Goal: Information Seeking & Learning: Learn about a topic

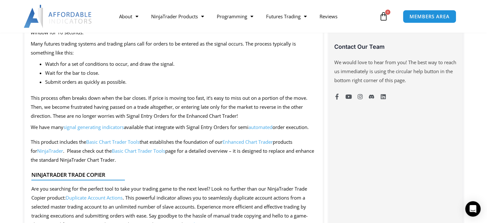
scroll to position [480, 0]
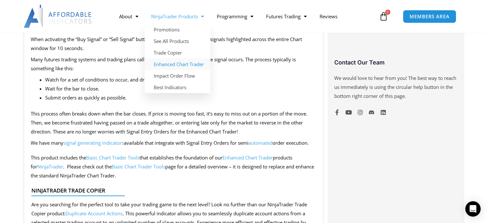
click at [171, 64] on link "Enhanced Chart Trader" at bounding box center [178, 64] width 66 height 12
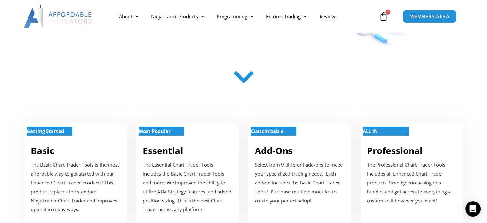
scroll to position [320, 0]
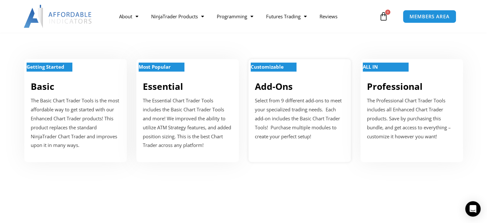
click at [276, 89] on link "Add-Ons" at bounding box center [274, 86] width 38 height 12
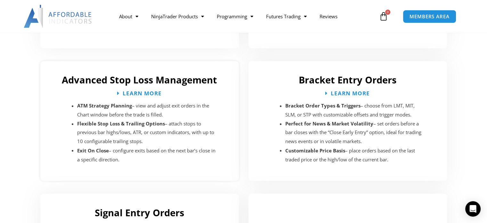
scroll to position [1080, 0]
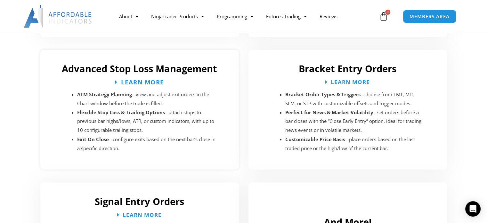
click at [142, 79] on span "Learn More" at bounding box center [142, 82] width 43 height 6
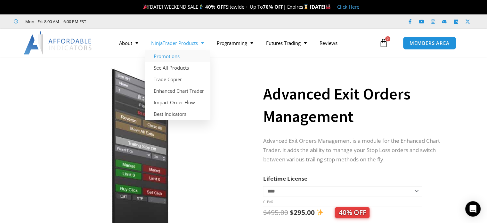
click at [173, 57] on link "Promotions" at bounding box center [178, 56] width 66 height 12
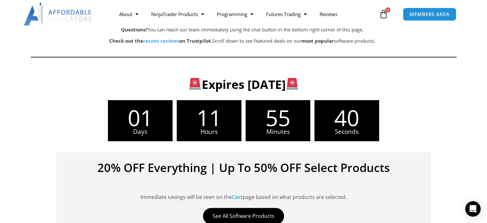
scroll to position [64, 0]
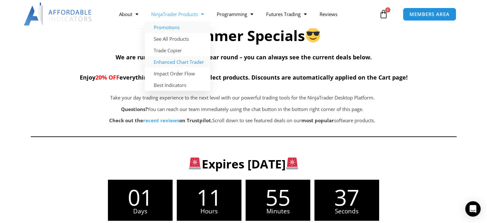
click at [169, 62] on link "Enhanced Chart Trader" at bounding box center [178, 62] width 66 height 12
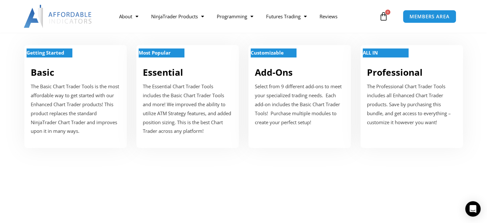
scroll to position [288, 0]
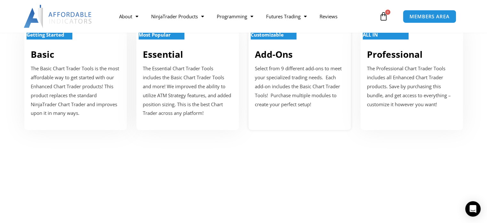
click at [288, 83] on p "Select from 9 different add-ons to meet your specialized trading needs. Each ad…" at bounding box center [300, 86] width 90 height 45
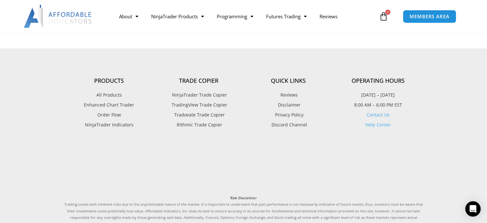
scroll to position [1240, 0]
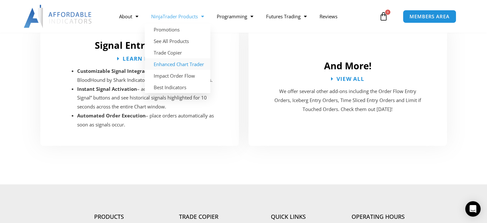
click at [166, 63] on link "Enhanced Chart Trader" at bounding box center [178, 64] width 66 height 12
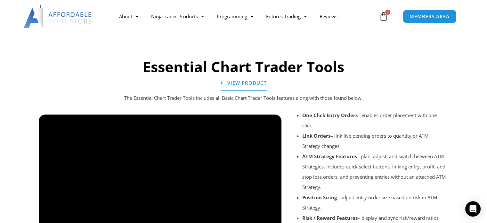
scroll to position [667, 0]
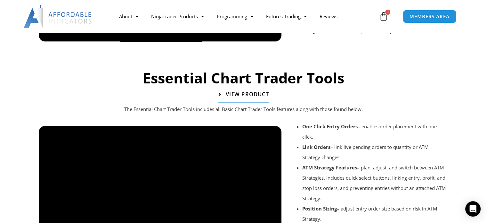
click at [255, 96] on span "View Product" at bounding box center [246, 93] width 43 height 5
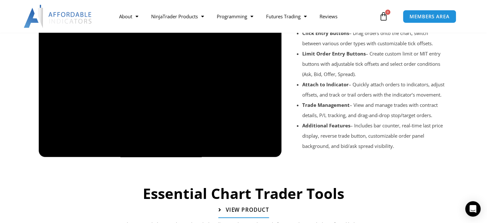
scroll to position [539, 0]
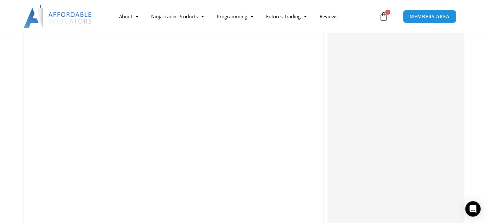
scroll to position [993, 0]
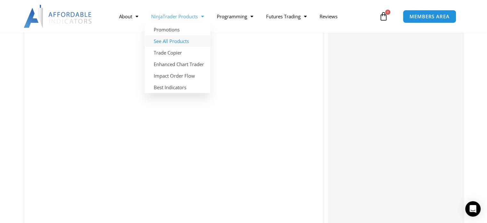
click at [167, 41] on link "See All Products" at bounding box center [178, 41] width 66 height 12
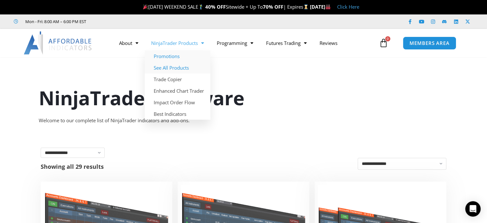
click at [167, 57] on link "Promotions" at bounding box center [178, 56] width 66 height 12
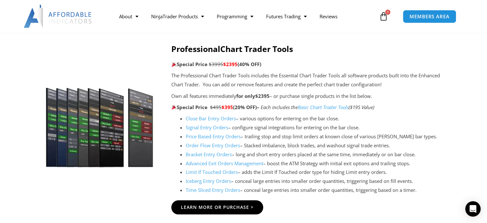
scroll to position [705, 0]
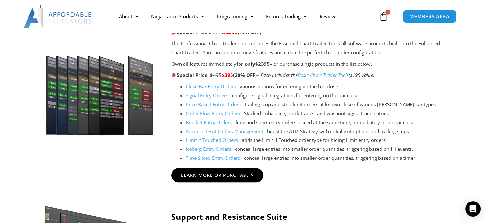
click at [208, 122] on link "Bracket Entry Orders" at bounding box center [209, 122] width 46 height 6
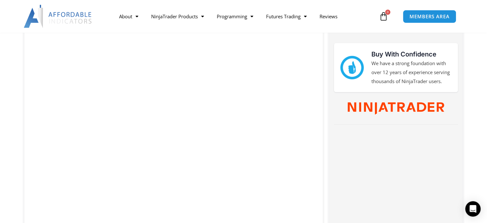
scroll to position [288, 0]
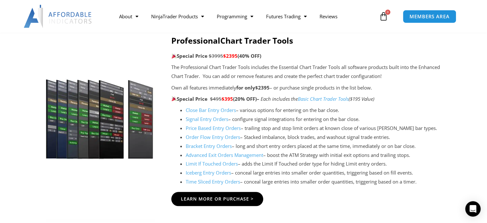
scroll to position [661, 0]
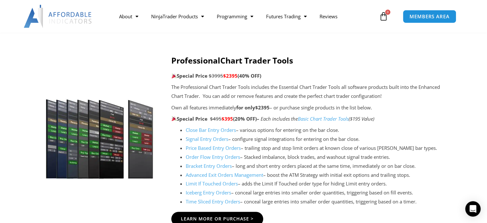
click at [207, 146] on link "Price Based Entry Orders" at bounding box center [213, 147] width 55 height 6
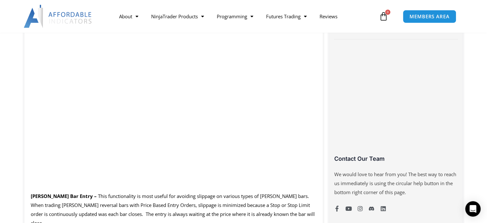
scroll to position [352, 0]
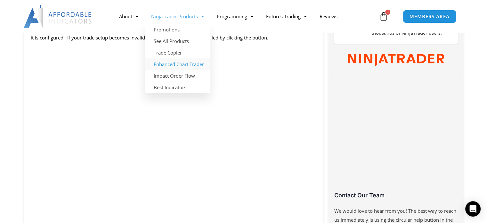
click at [173, 64] on link "Enhanced Chart Trader" at bounding box center [178, 64] width 66 height 12
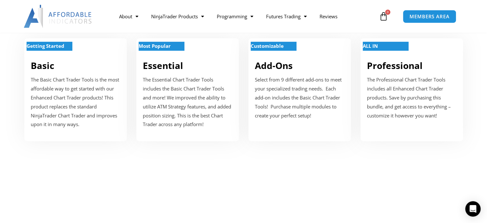
scroll to position [288, 0]
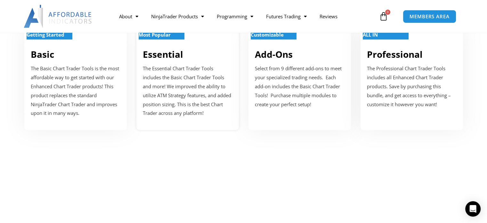
click at [175, 50] on link "Essential" at bounding box center [163, 54] width 40 height 12
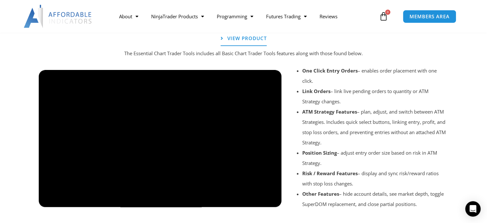
scroll to position [734, 0]
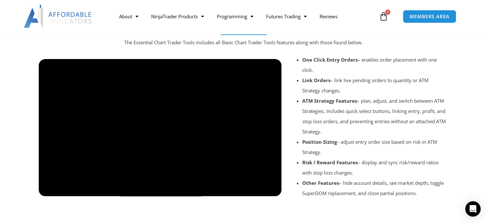
click at [50, 186] on div at bounding box center [160, 201] width 243 height 30
click at [438, 17] on span "MEMBERS AREA" at bounding box center [430, 16] width 44 height 5
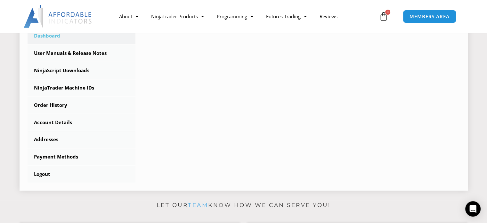
scroll to position [160, 0]
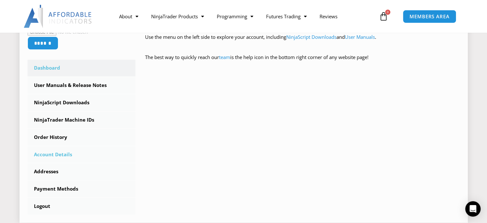
click at [49, 153] on link "Account Details" at bounding box center [82, 154] width 108 height 17
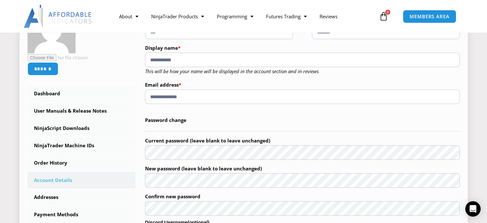
scroll to position [128, 0]
click at [48, 160] on link "Order History" at bounding box center [82, 162] width 108 height 17
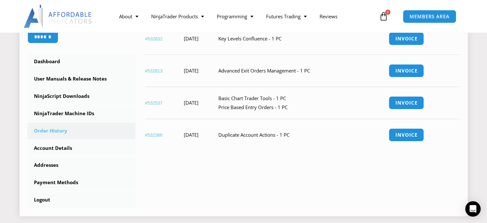
scroll to position [128, 0]
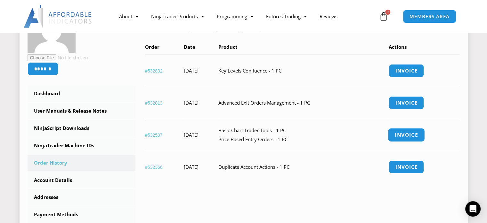
click at [412, 133] on link "Invoice" at bounding box center [406, 135] width 37 height 14
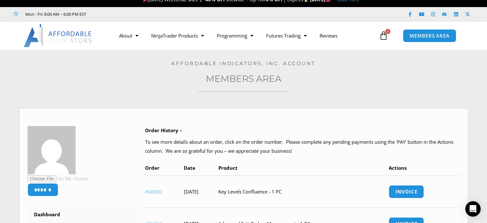
scroll to position [0, 0]
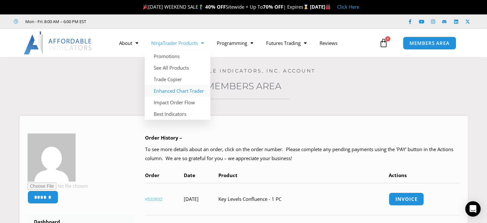
click at [178, 92] on link "Enhanced Chart Trader" at bounding box center [178, 91] width 66 height 12
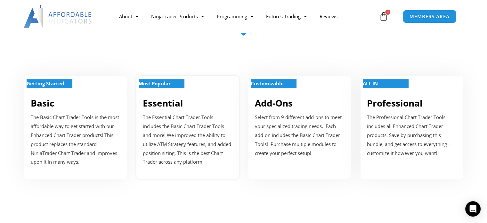
scroll to position [256, 0]
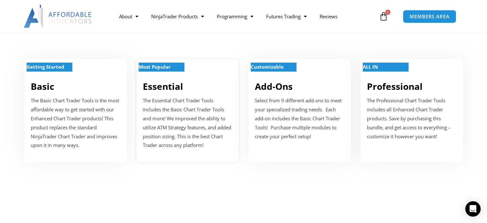
click at [170, 86] on link "Essential" at bounding box center [163, 86] width 40 height 12
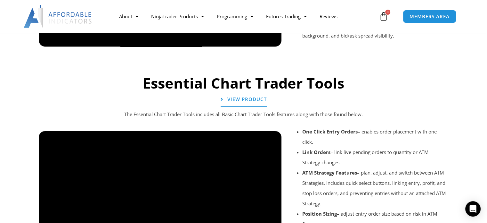
scroll to position [702, 0]
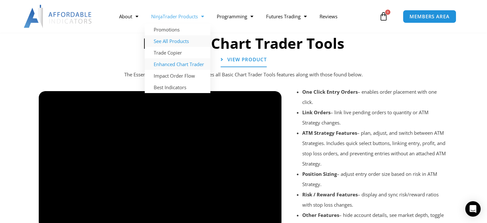
click at [178, 41] on link "See All Products" at bounding box center [178, 41] width 66 height 12
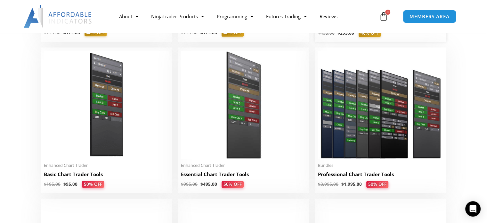
scroll to position [288, 0]
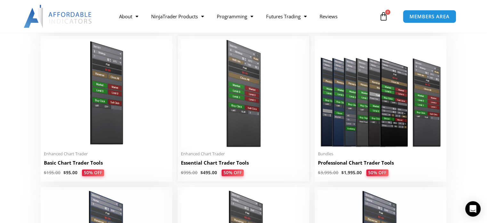
click at [249, 108] on img at bounding box center [243, 93] width 125 height 108
